Goal: Task Accomplishment & Management: Complete application form

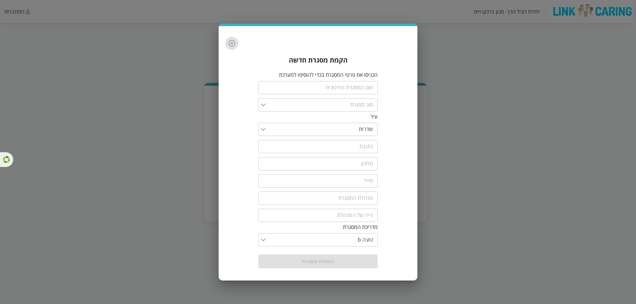
click at [234, 41] on icon "button" at bounding box center [231, 43] width 7 height 7
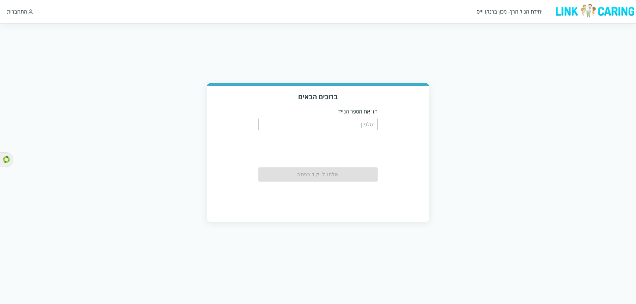
click at [339, 126] on input "tel" at bounding box center [317, 124] width 119 height 13
paste input "0532268398"
type input "0532268398"
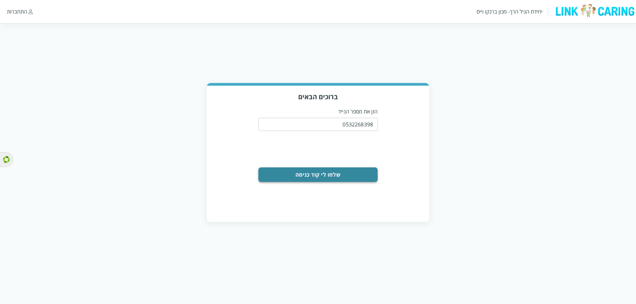
click at [332, 179] on button "שלחו לי קוד כניסה" at bounding box center [317, 175] width 119 height 15
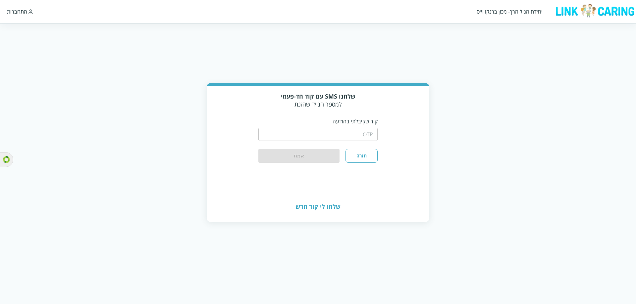
click at [270, 134] on input "string" at bounding box center [317, 134] width 119 height 13
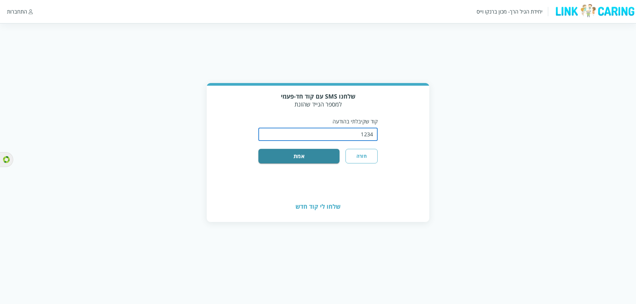
type input "1234"
click at [258, 149] on button "אמת" at bounding box center [298, 156] width 81 height 15
